Goal: Task Accomplishment & Management: Use online tool/utility

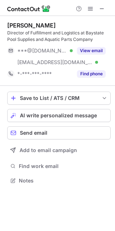
scroll to position [175, 115]
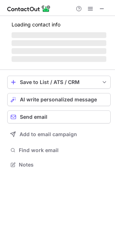
scroll to position [164, 115]
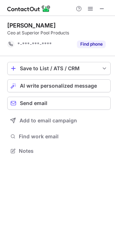
scroll to position [146, 115]
click at [101, 10] on span at bounding box center [102, 9] width 6 height 6
